Goal: Navigation & Orientation: Find specific page/section

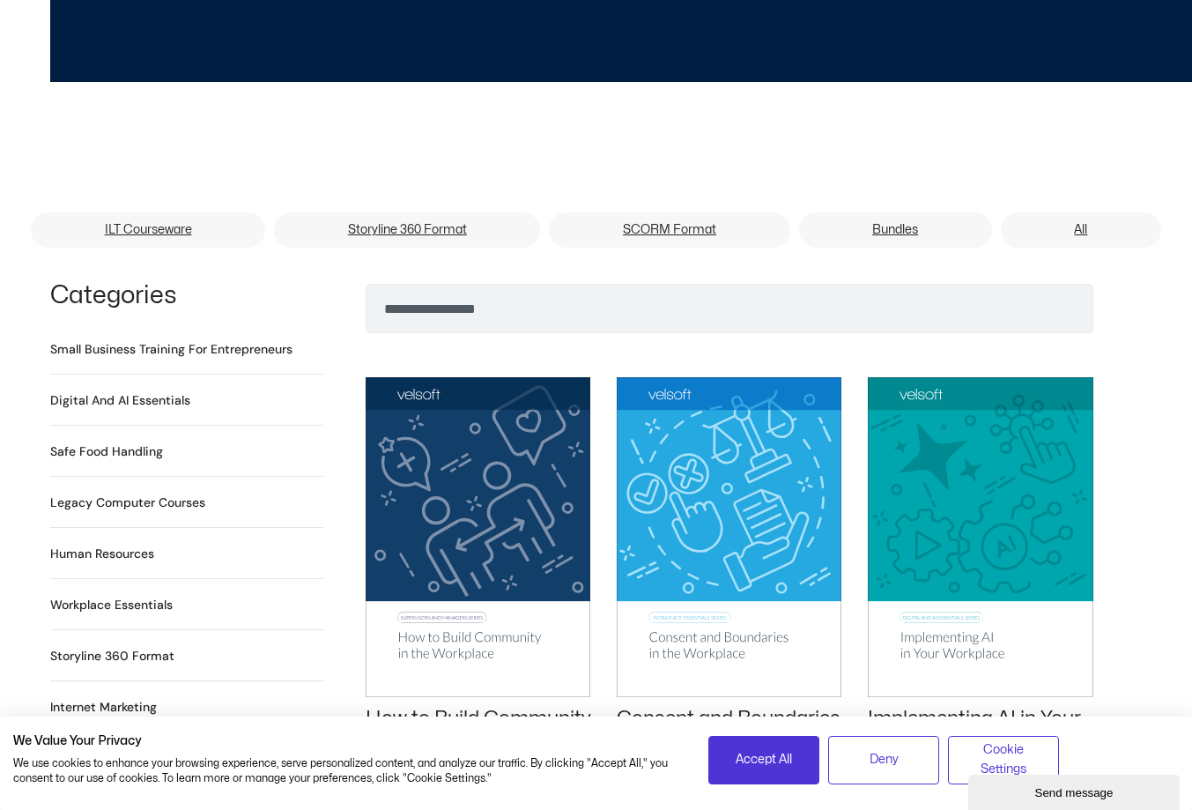
scroll to position [969, 0]
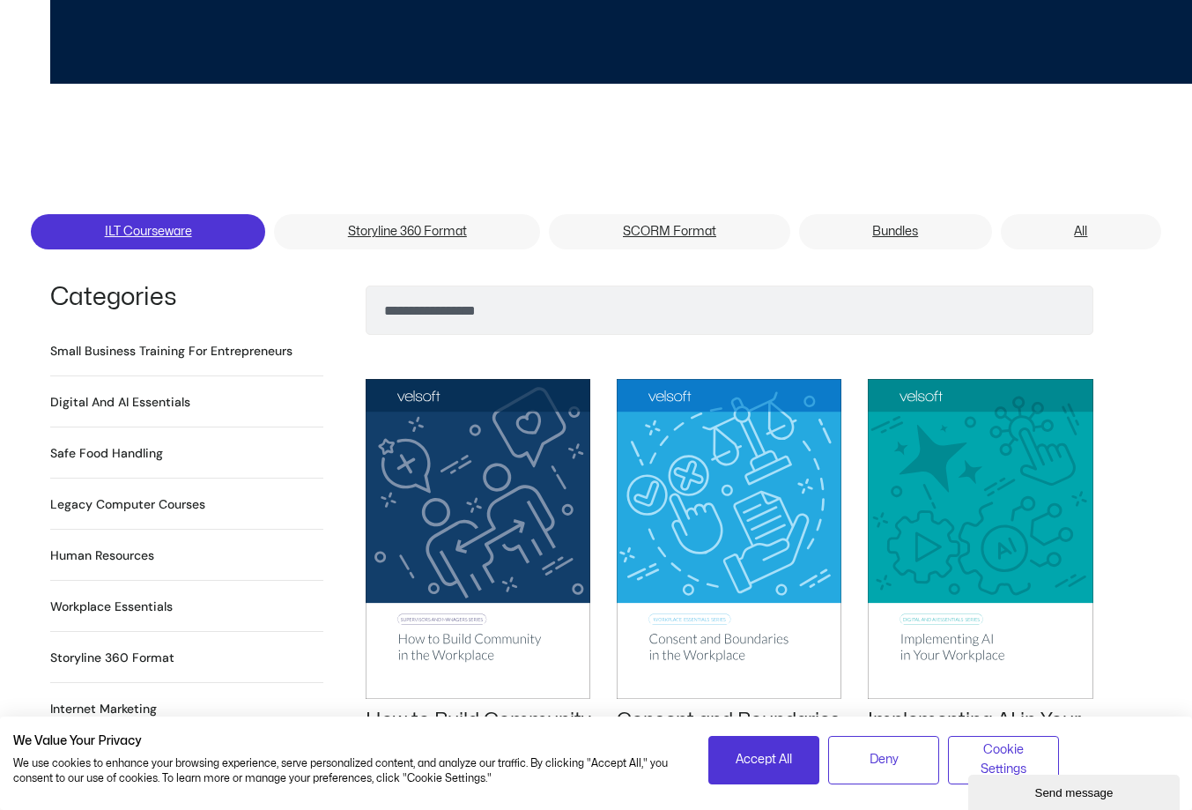
click at [144, 214] on link "ILT Courseware" at bounding box center [148, 231] width 234 height 35
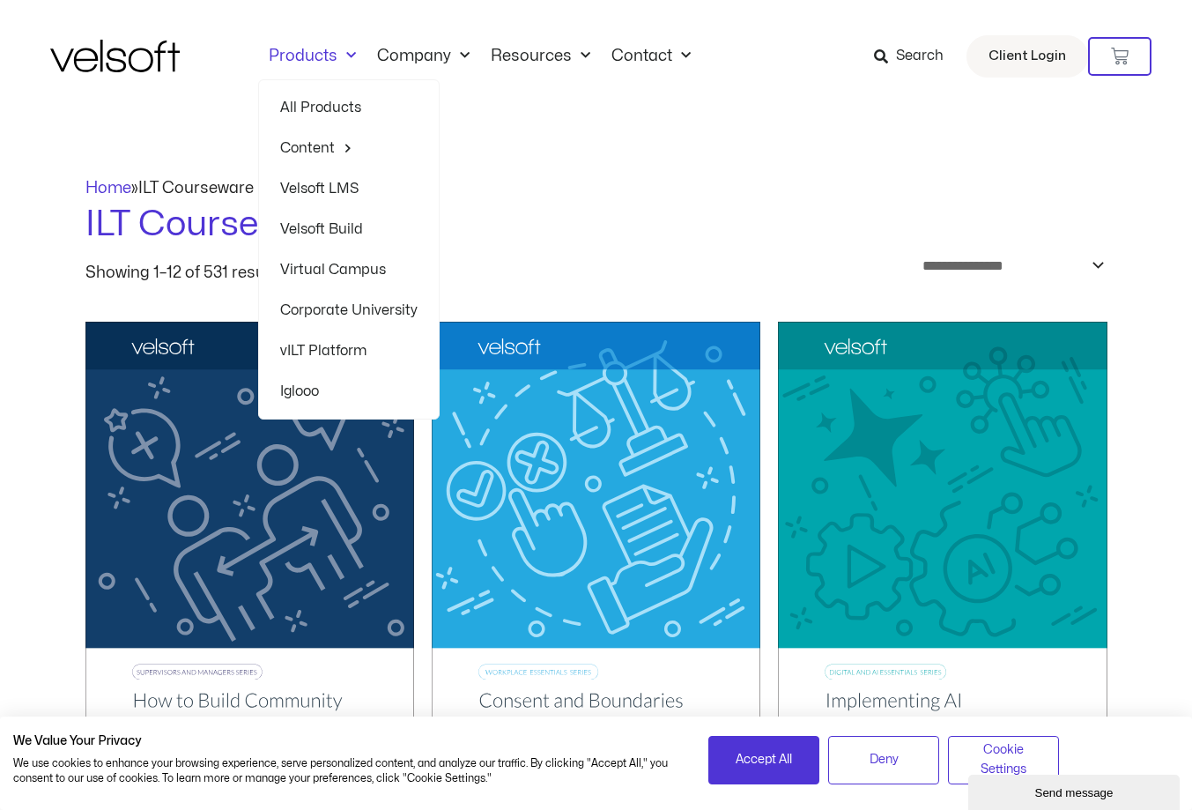
click at [305, 56] on link "Products" at bounding box center [312, 56] width 108 height 19
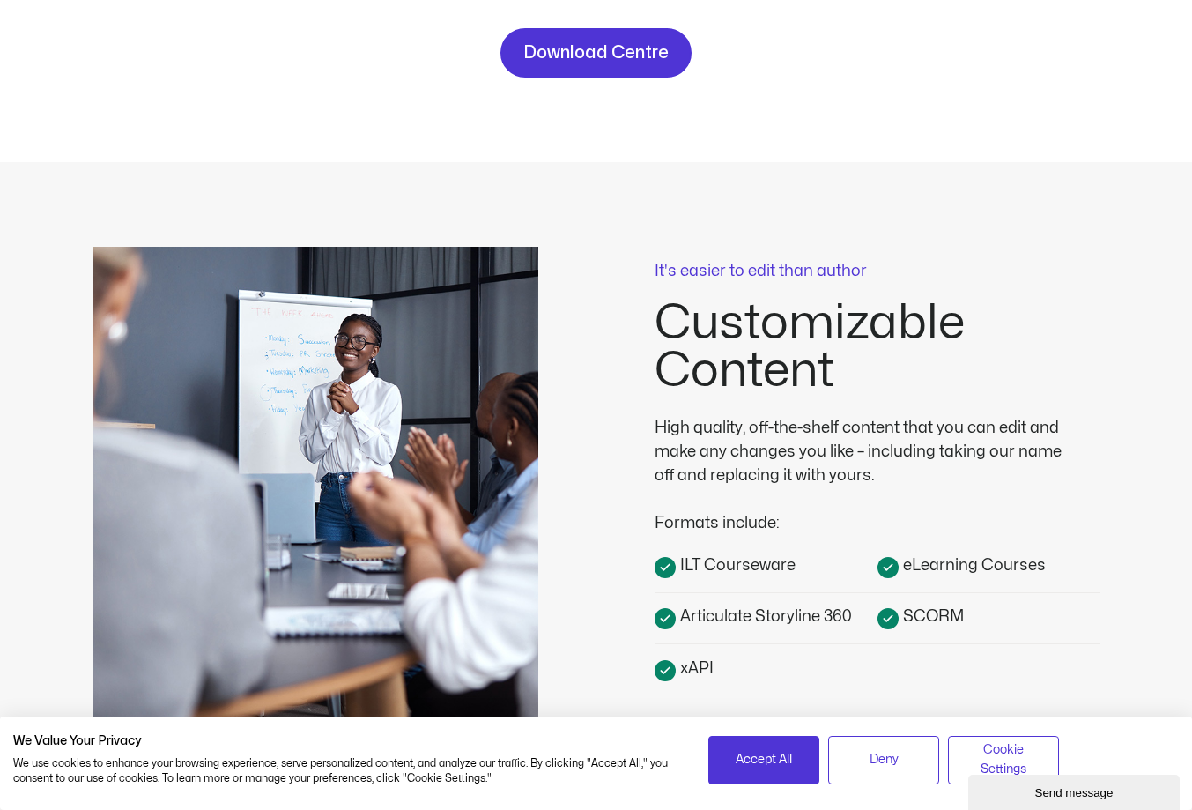
scroll to position [264, 0]
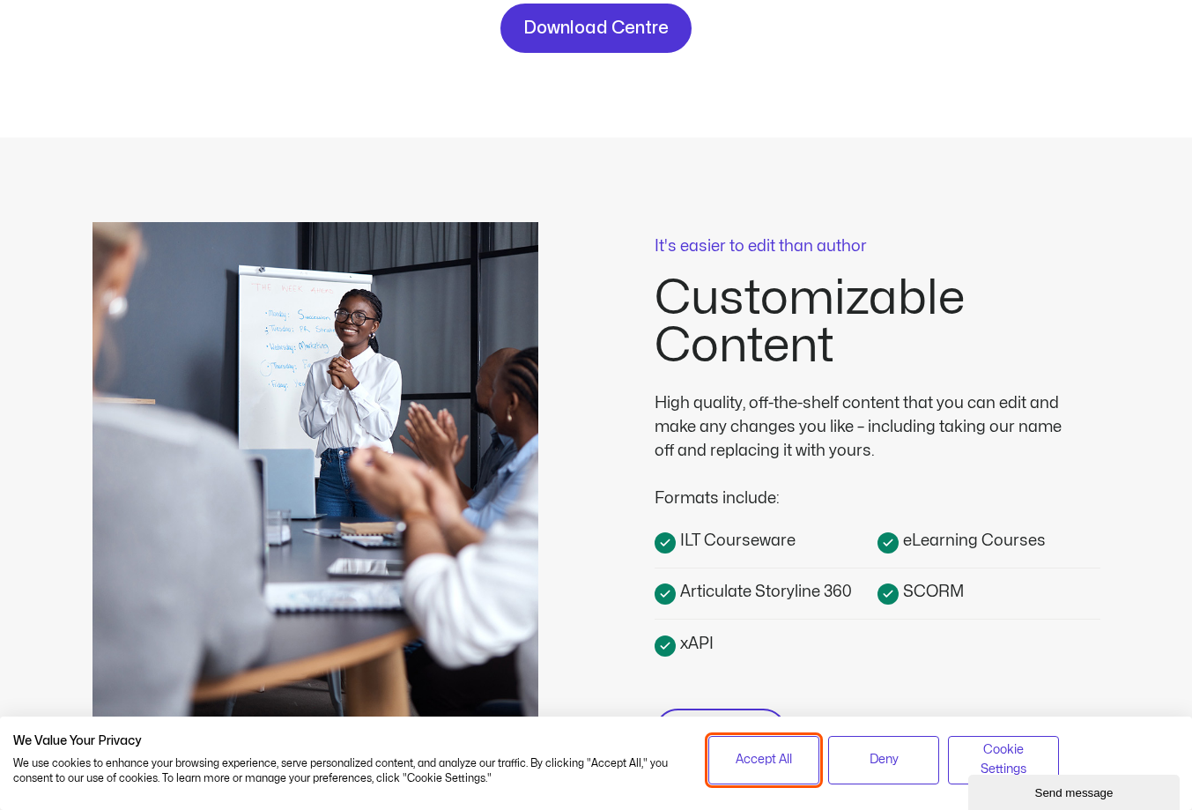
click at [781, 764] on span "Accept All" at bounding box center [764, 759] width 56 height 19
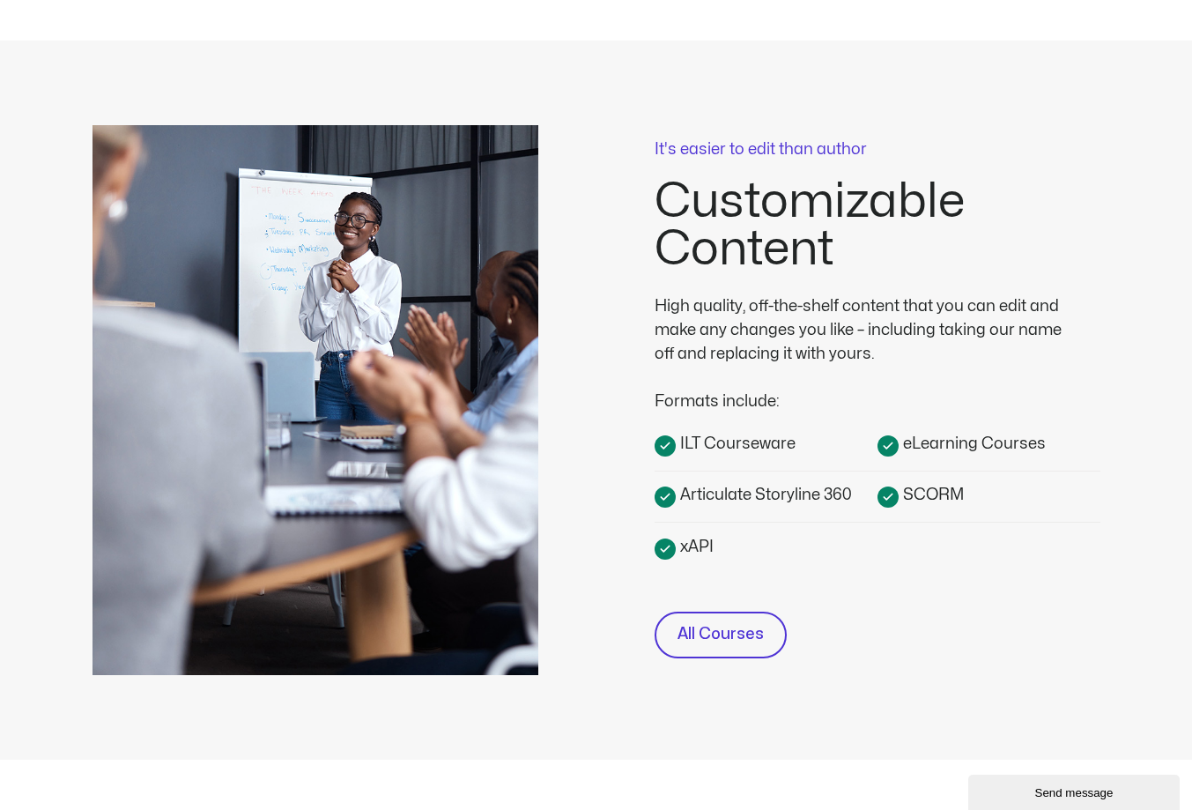
scroll to position [352, 0]
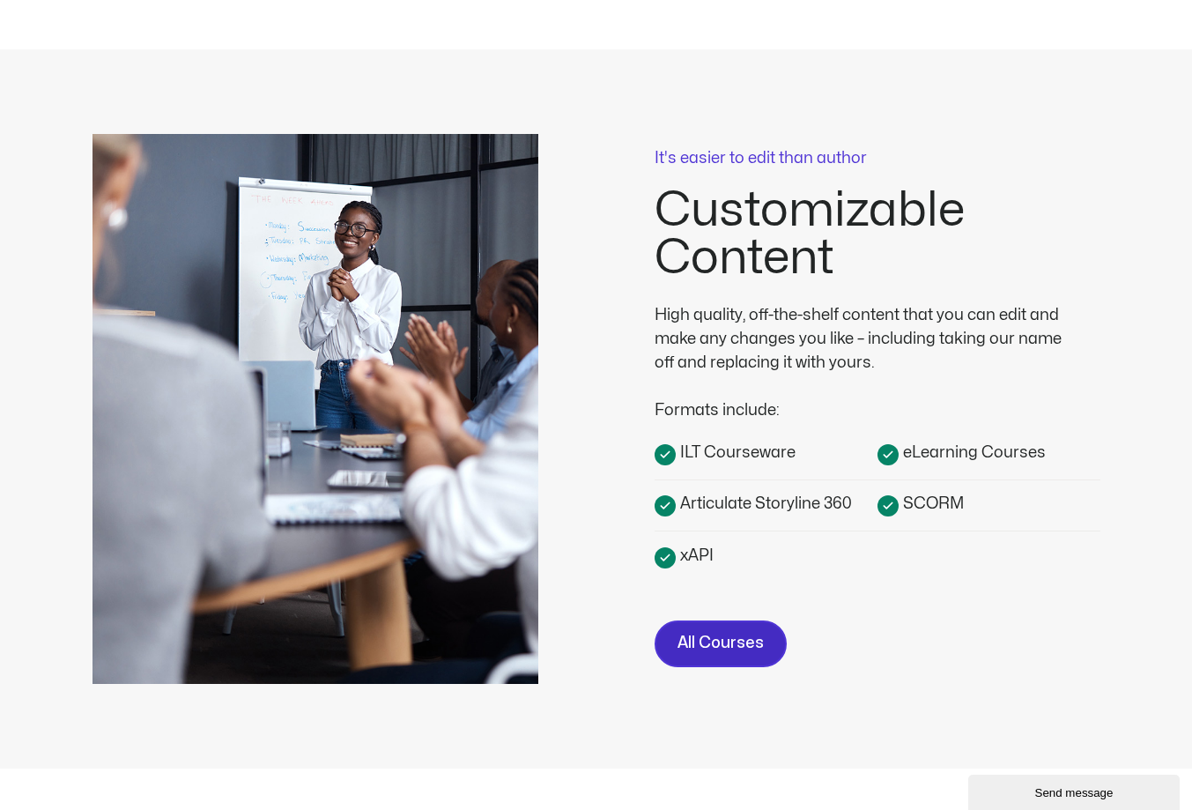
click at [717, 637] on span "All Courses" at bounding box center [720, 644] width 86 height 26
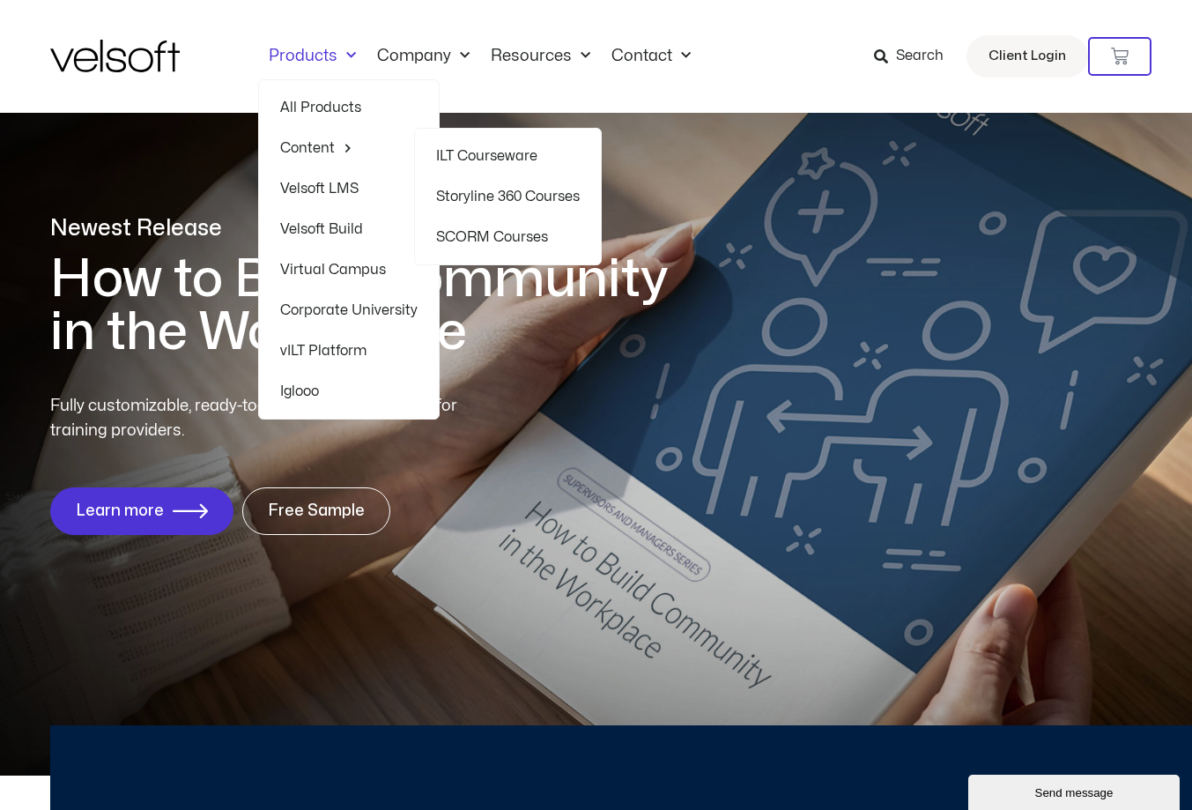
click at [549, 234] on link "SCORM Courses" at bounding box center [508, 237] width 144 height 41
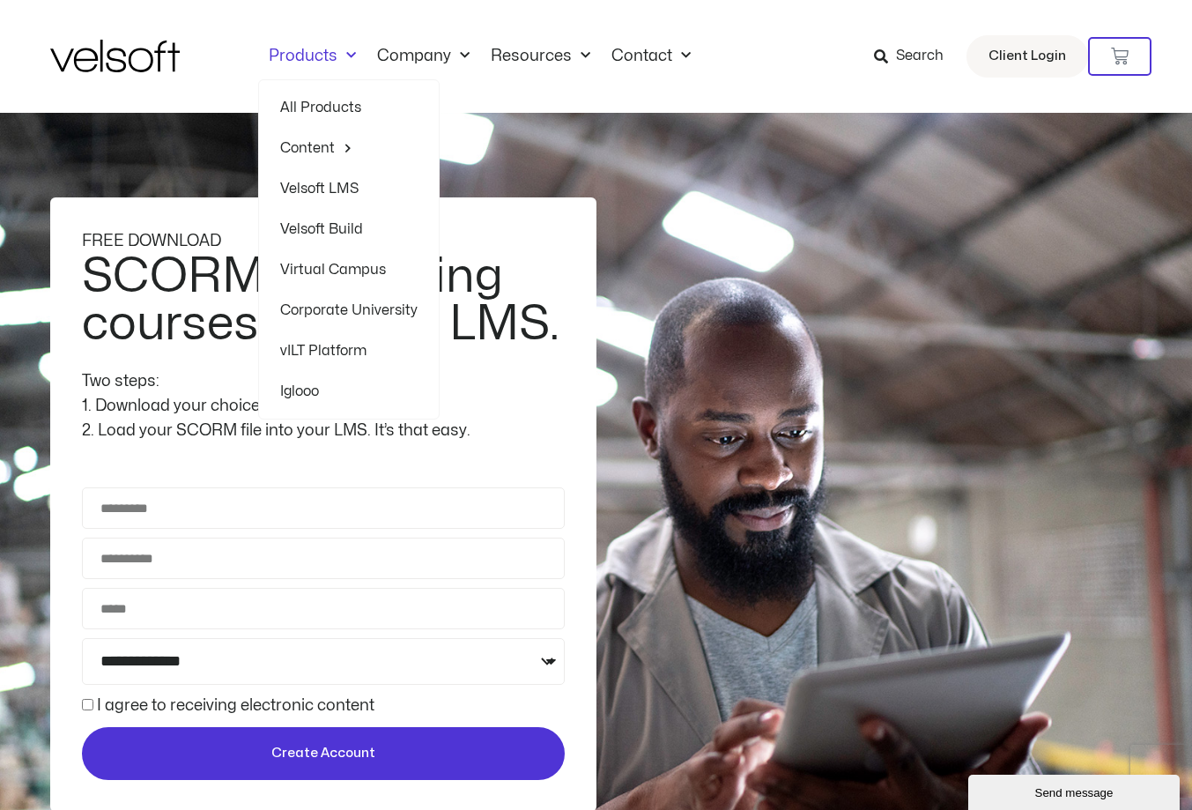
click at [323, 52] on link "Products" at bounding box center [312, 56] width 108 height 19
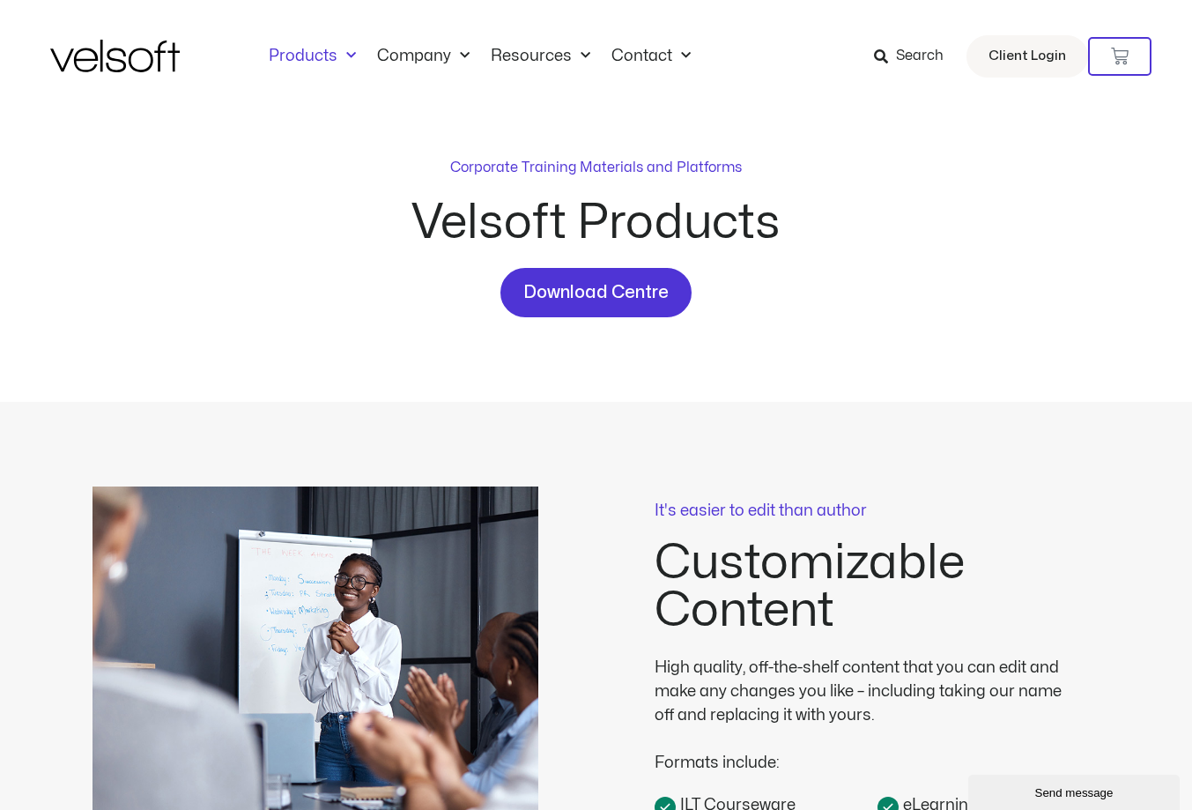
click at [724, 170] on p "Corporate Training Materials and Platforms" at bounding box center [596, 167] width 292 height 21
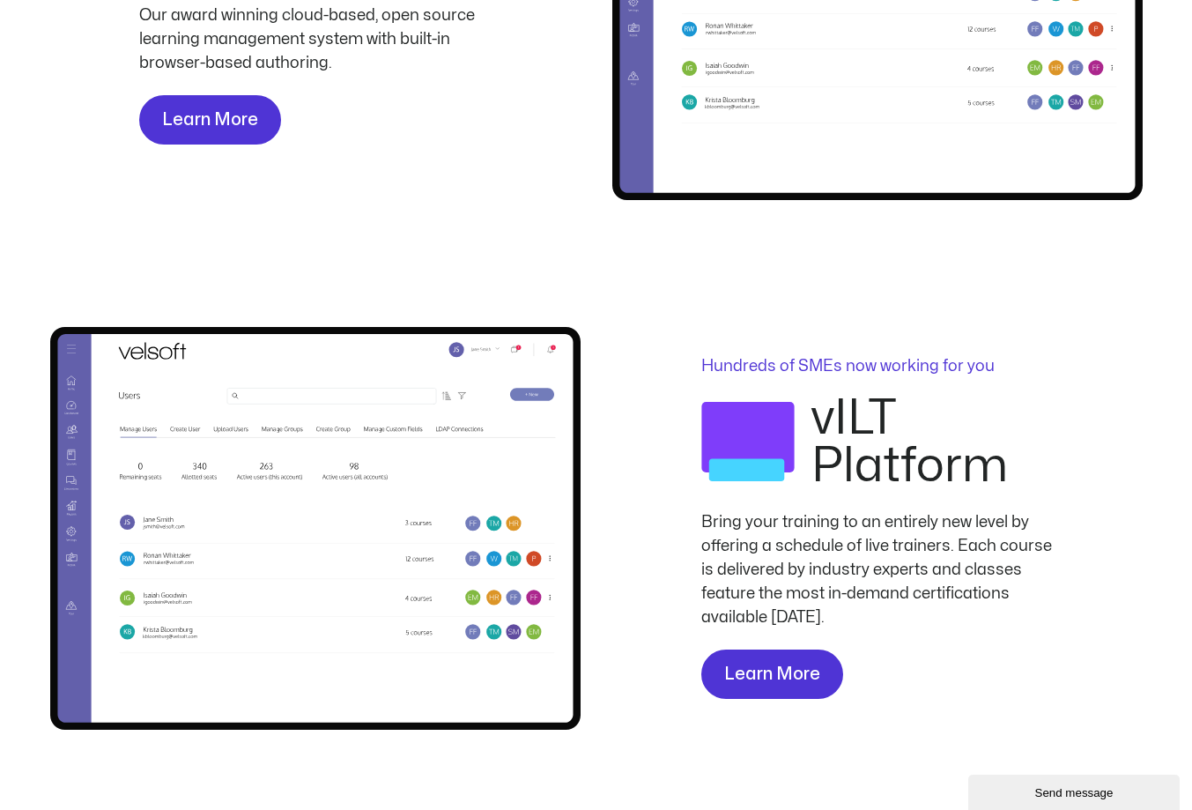
scroll to position [1410, 0]
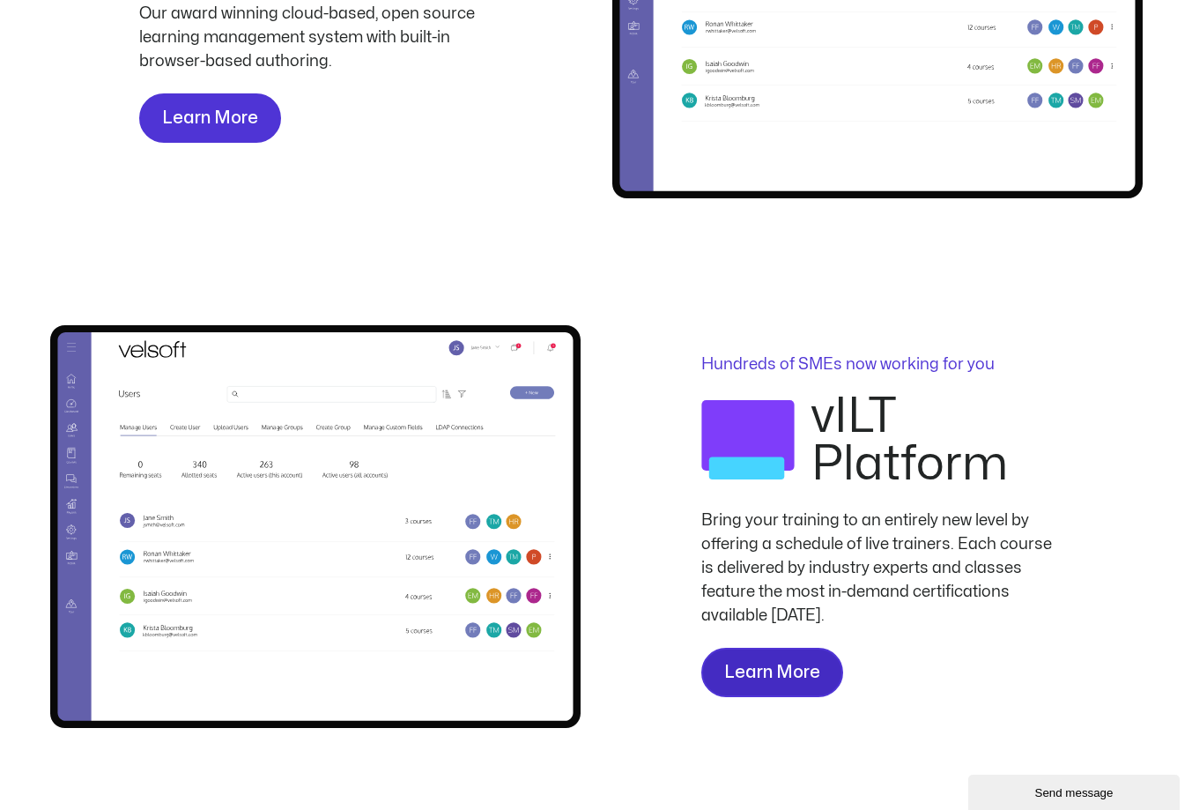
click at [721, 666] on link "Learn More" at bounding box center [772, 672] width 142 height 49
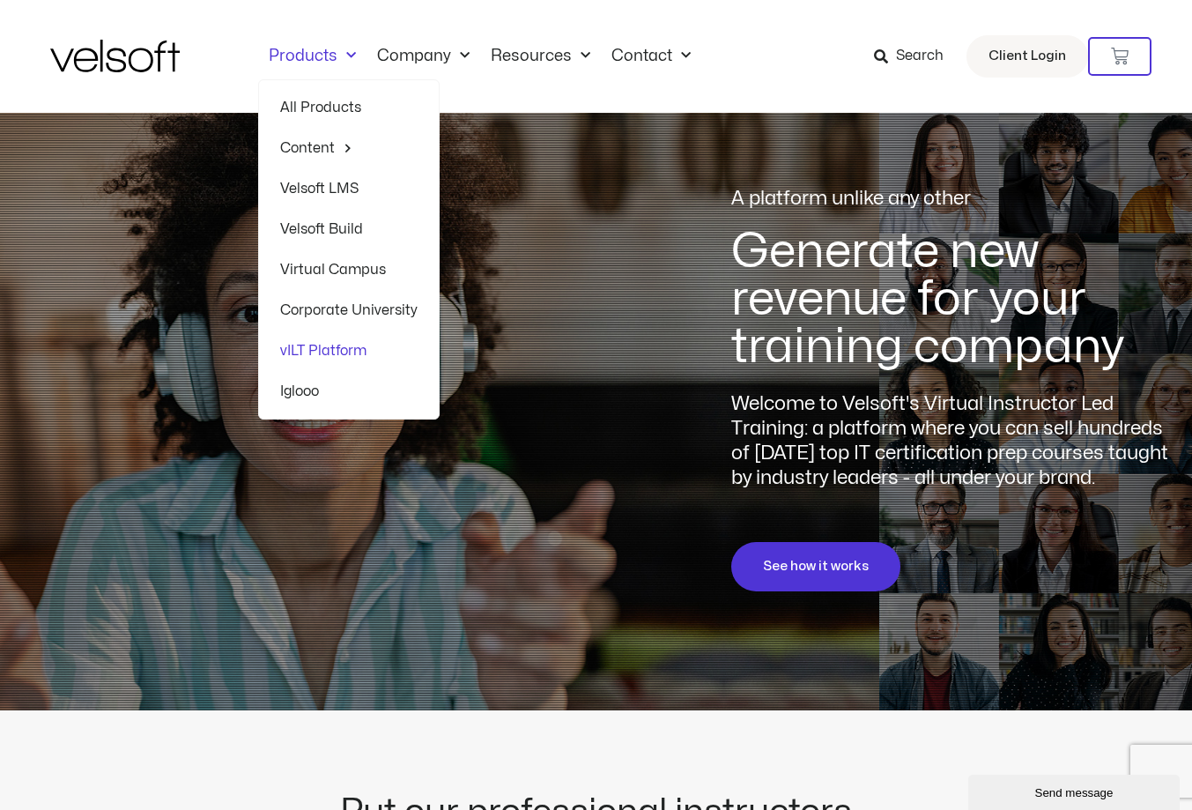
click at [305, 311] on link "Corporate University" at bounding box center [348, 310] width 137 height 41
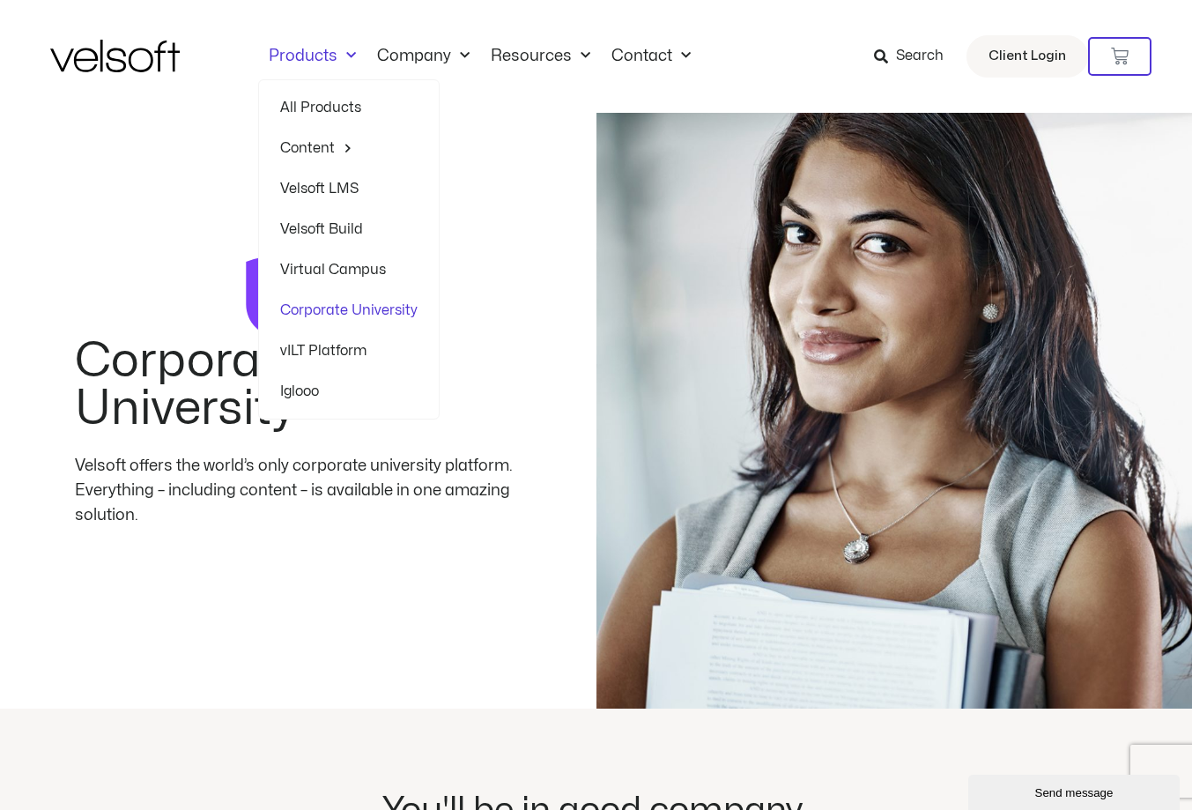
click at [314, 54] on link "Products" at bounding box center [312, 56] width 108 height 19
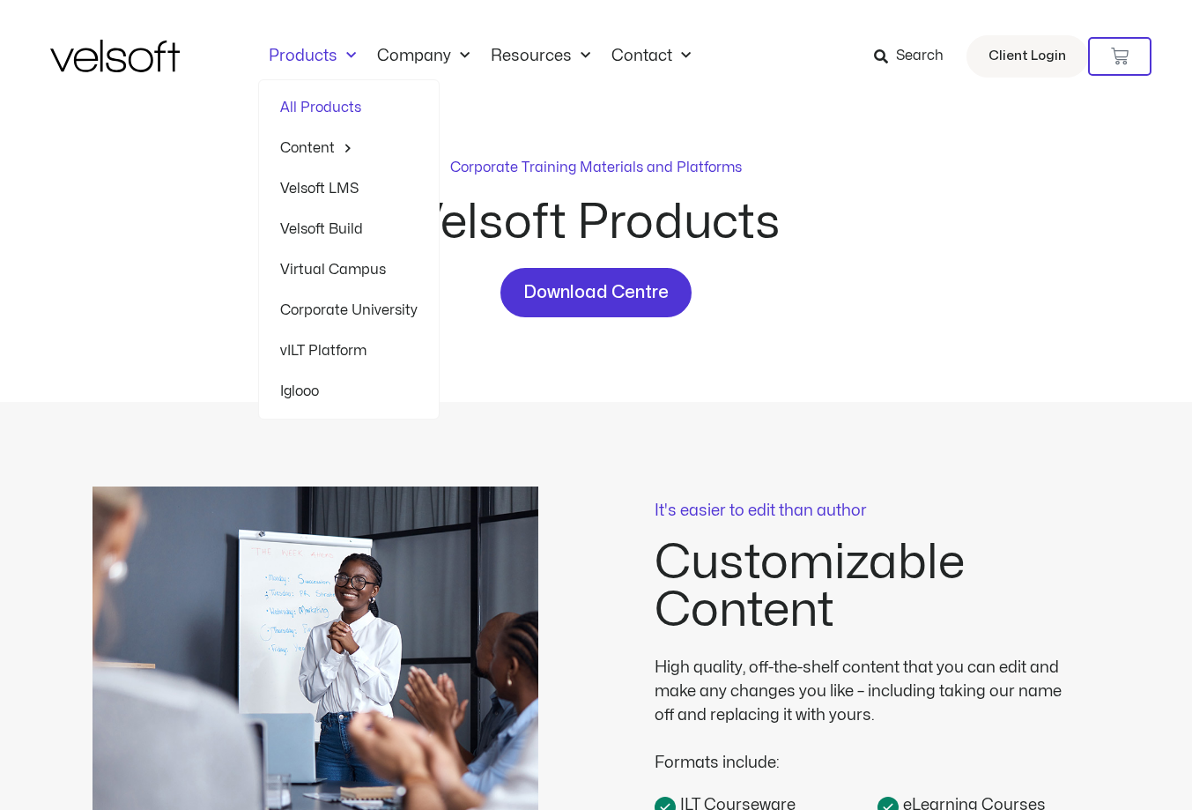
click at [311, 194] on link "Velsoft LMS" at bounding box center [348, 188] width 137 height 41
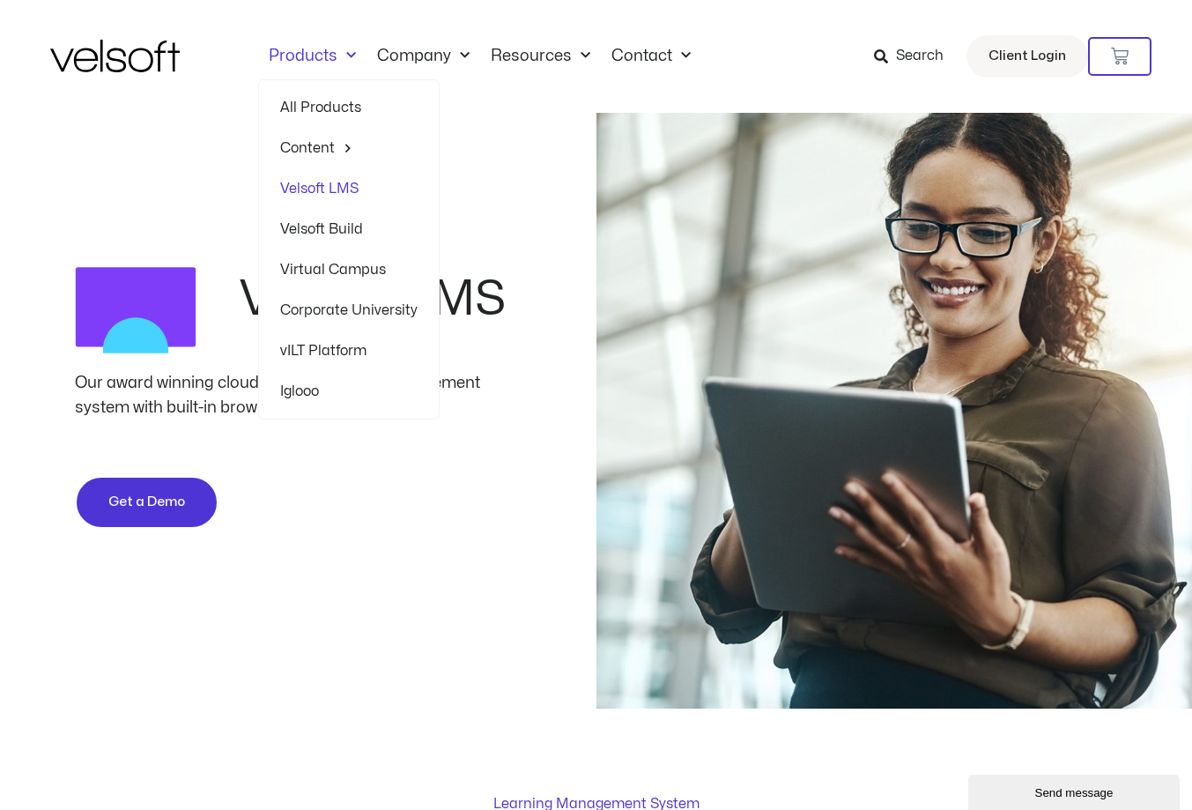
click at [322, 389] on link "Iglooo" at bounding box center [348, 391] width 137 height 41
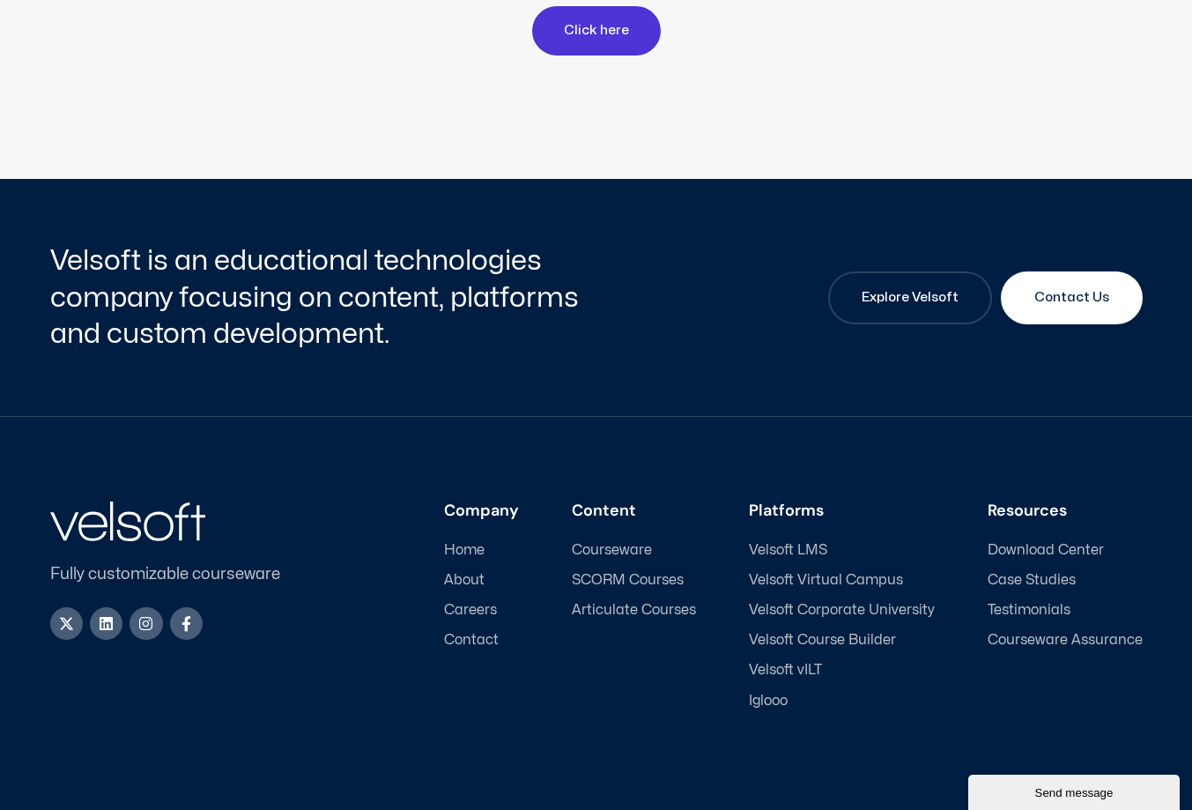
scroll to position [3172, 0]
